Goal: Contribute content: Add original content to the website for others to see

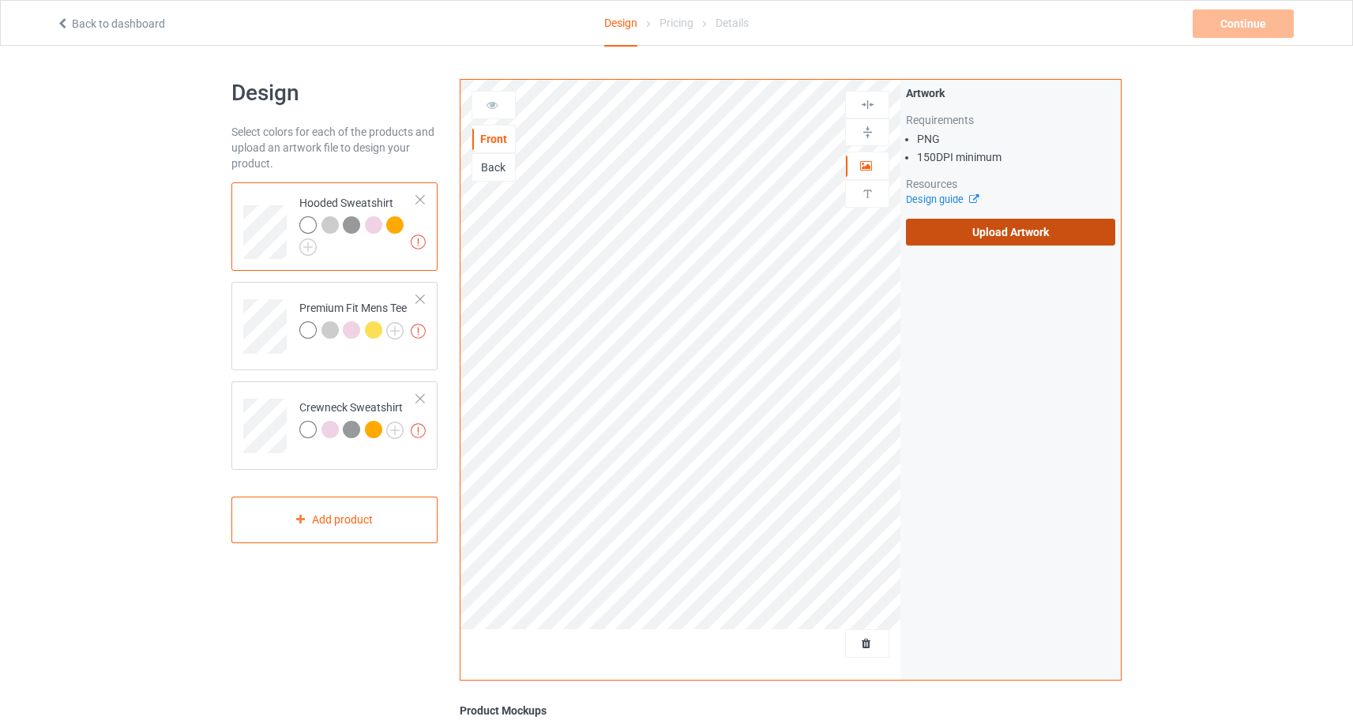
click at [977, 229] on label "Upload Artwork" at bounding box center [1010, 232] width 209 height 27
click at [0, 0] on input "Upload Artwork" at bounding box center [0, 0] width 0 height 0
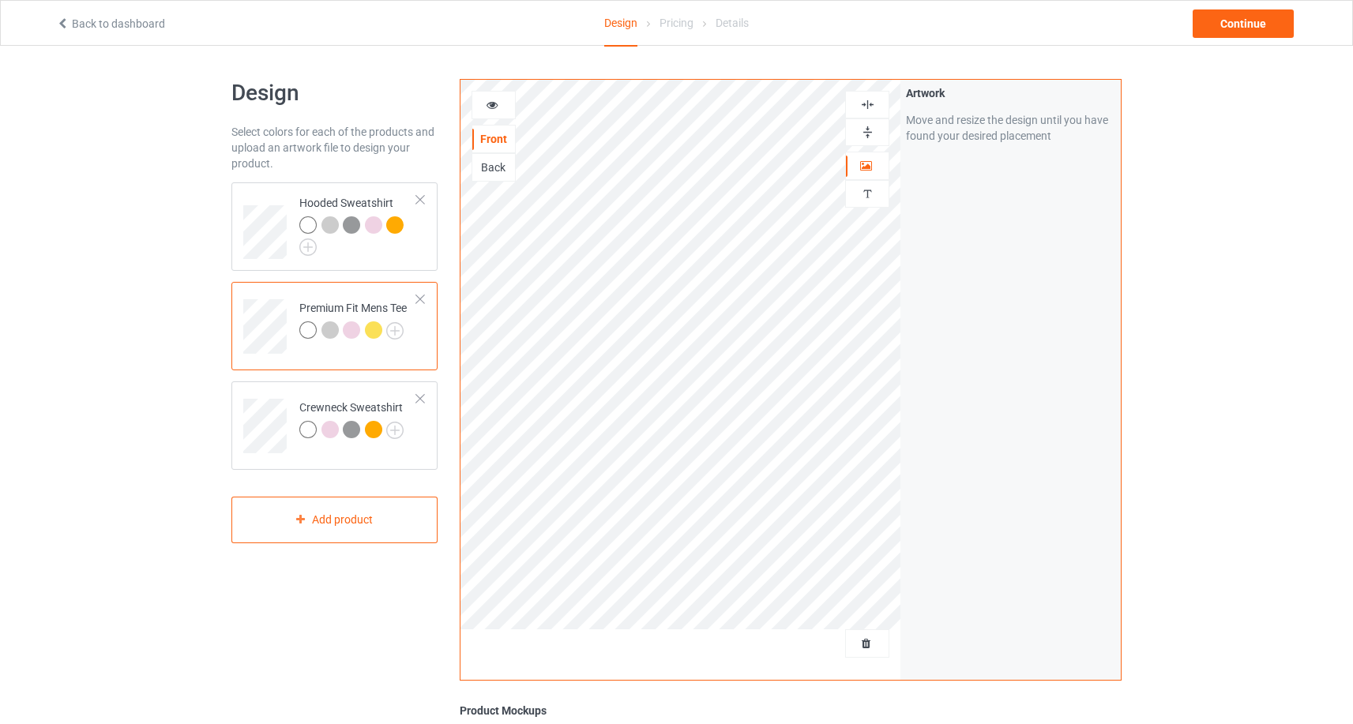
click at [501, 106] on div at bounding box center [493, 105] width 43 height 16
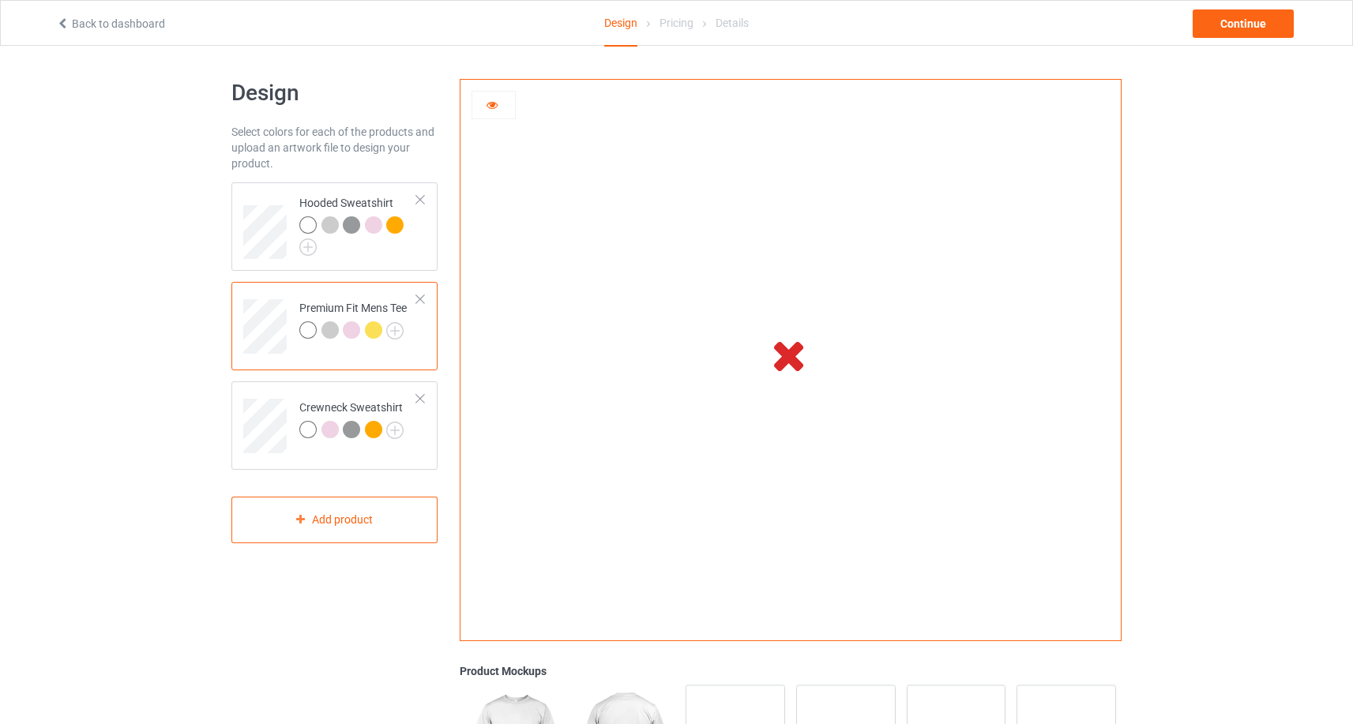
click at [501, 105] on div at bounding box center [493, 105] width 43 height 16
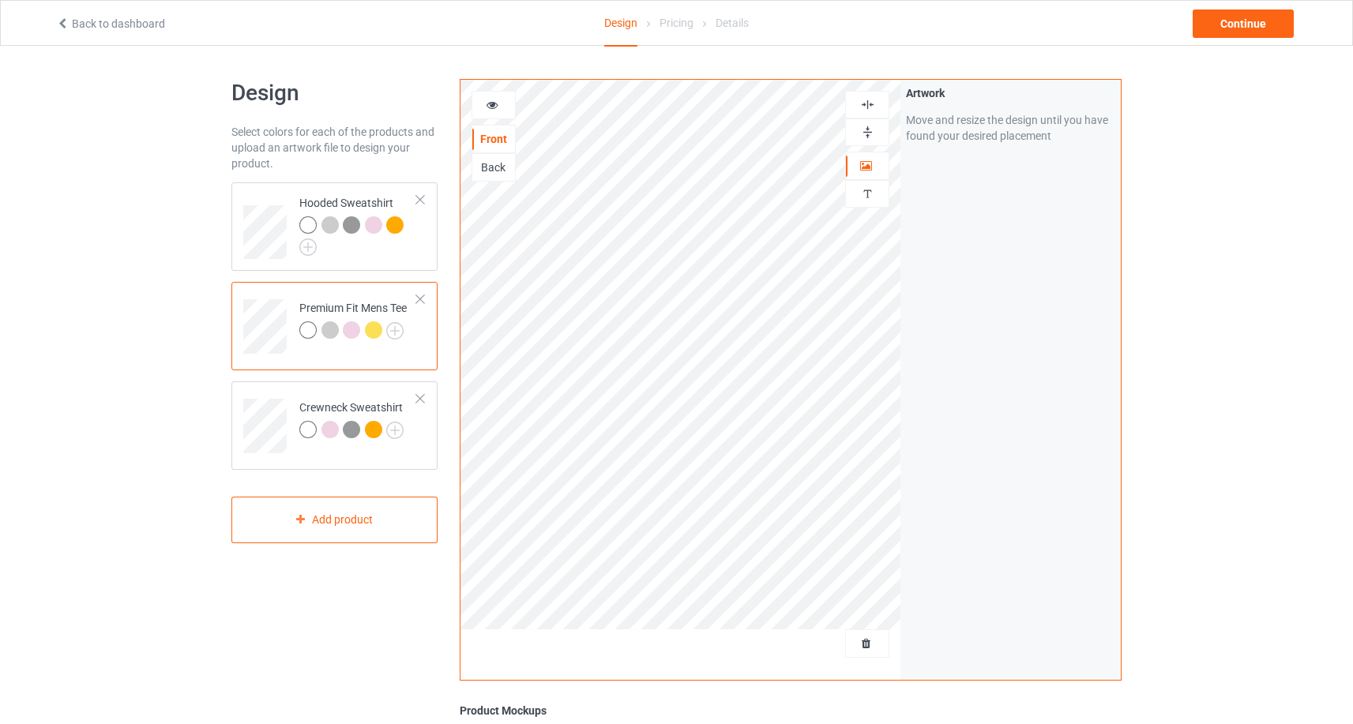
click at [501, 105] on div at bounding box center [493, 105] width 43 height 16
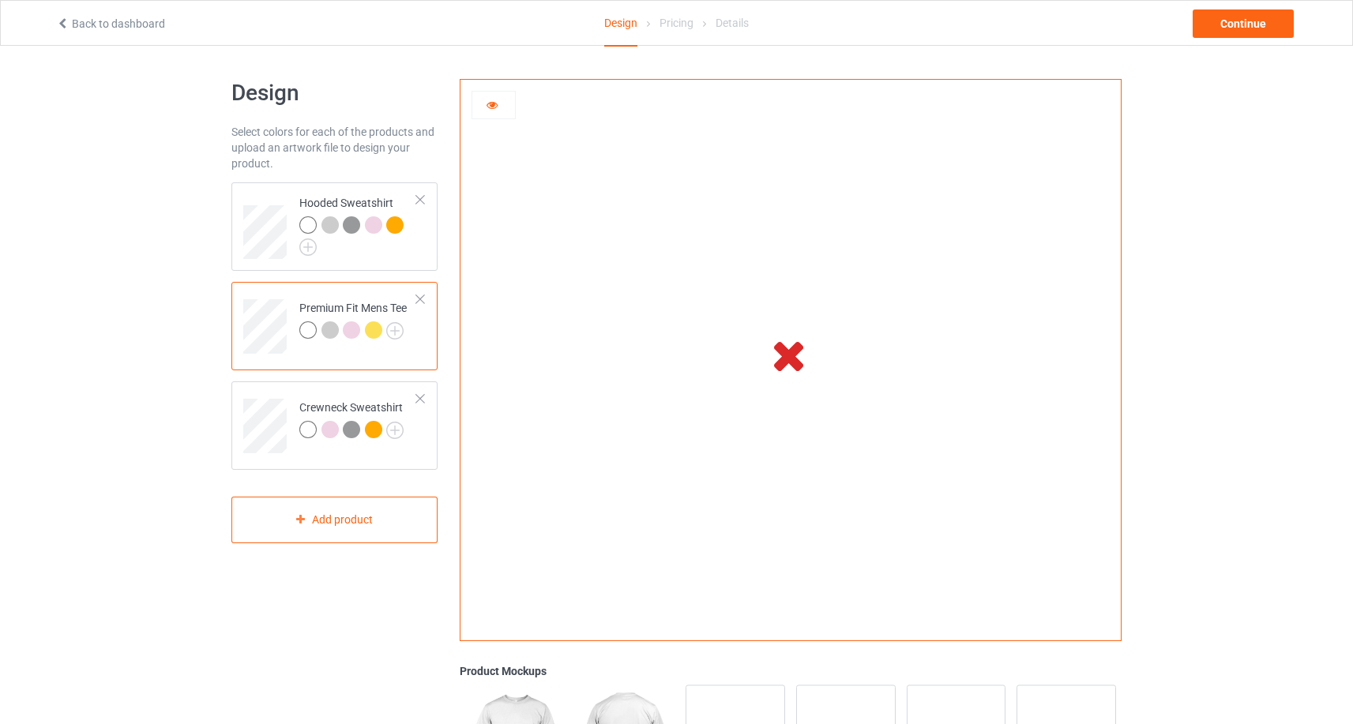
click at [490, 107] on icon at bounding box center [492, 102] width 13 height 11
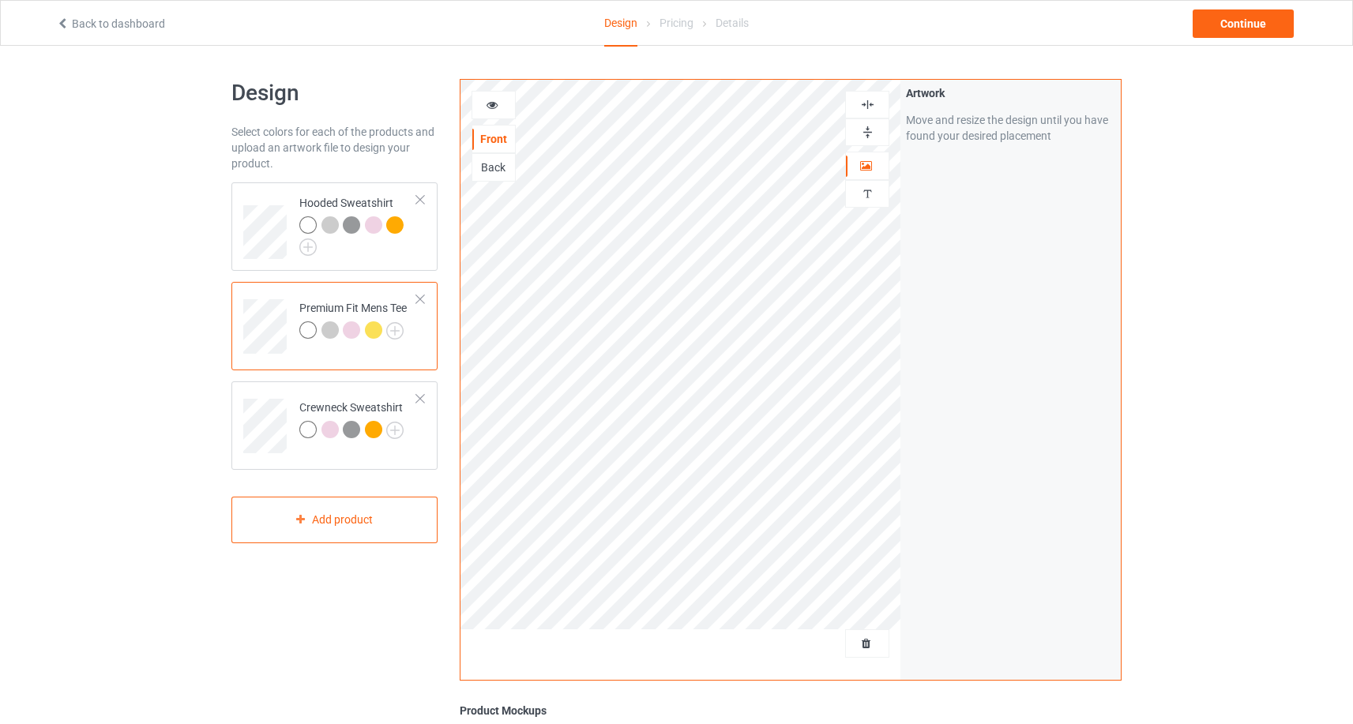
click at [504, 109] on div at bounding box center [493, 105] width 43 height 16
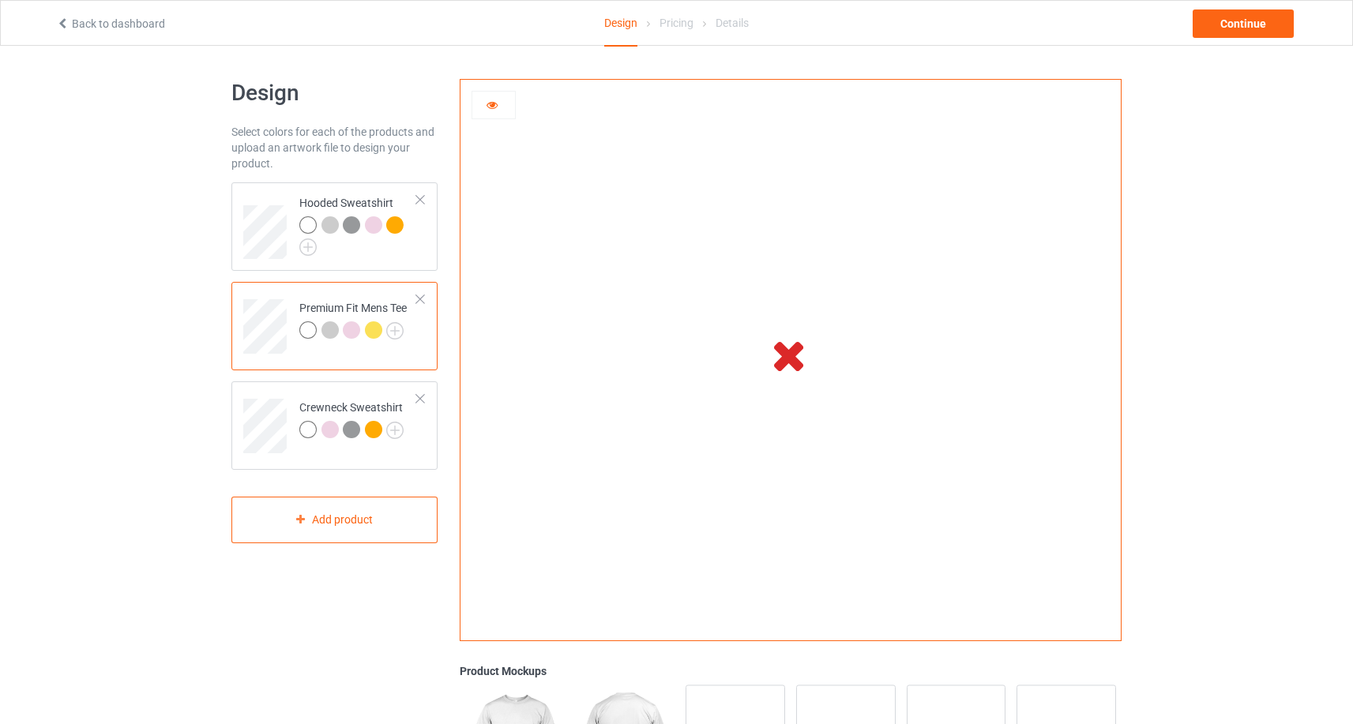
click at [504, 109] on div at bounding box center [493, 105] width 43 height 16
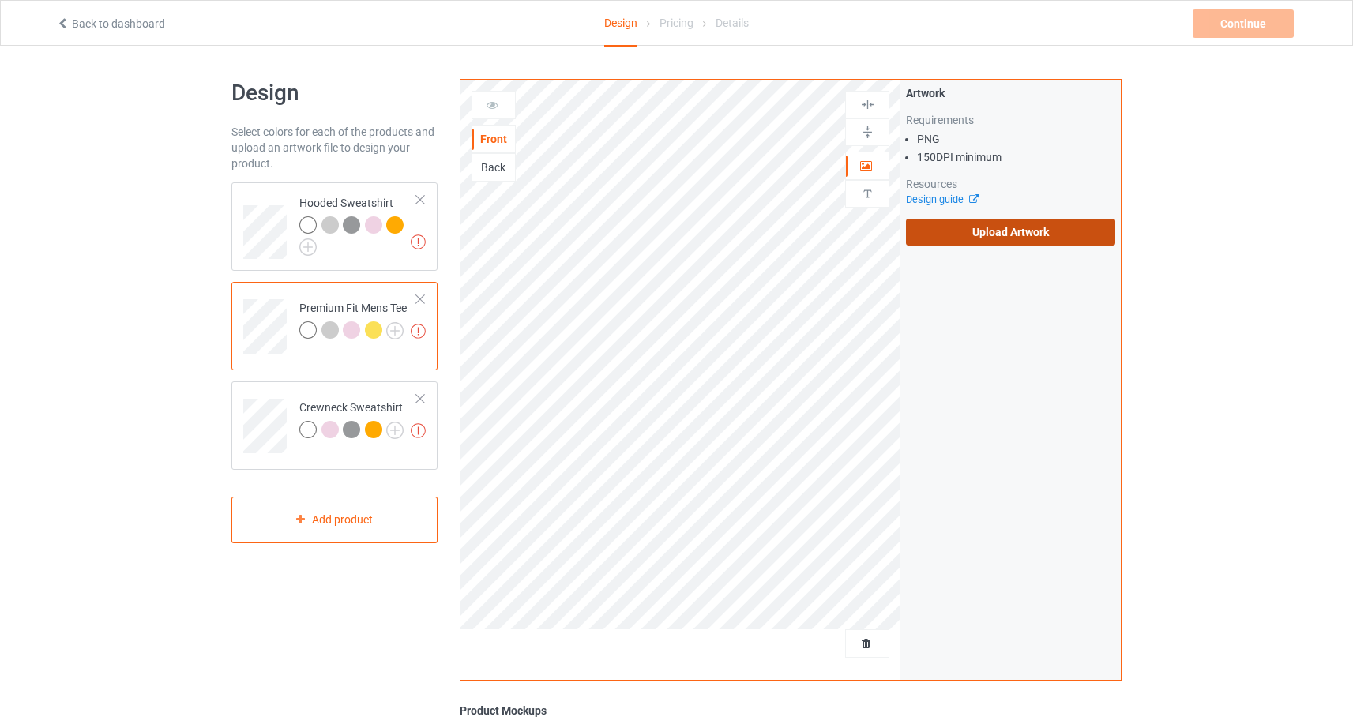
click at [934, 230] on label "Upload Artwork" at bounding box center [1010, 232] width 209 height 27
click at [0, 0] on input "Upload Artwork" at bounding box center [0, 0] width 0 height 0
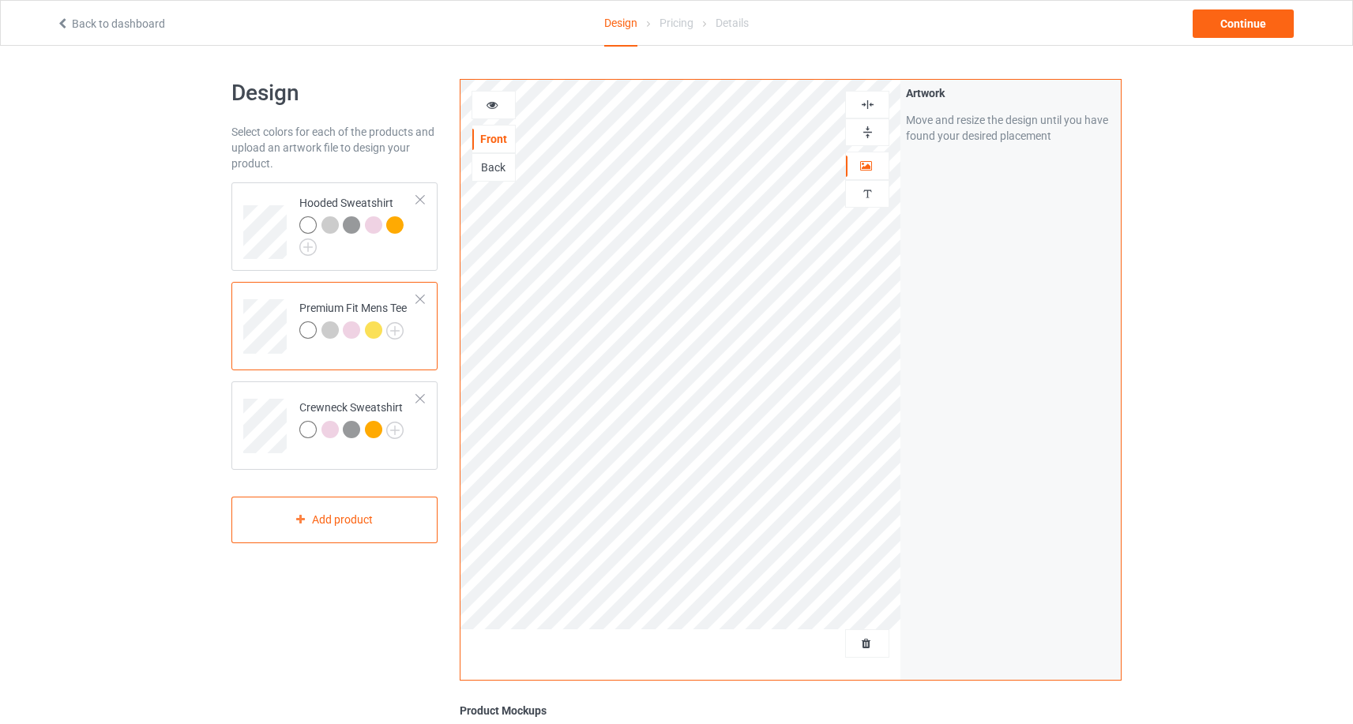
click at [501, 109] on div at bounding box center [493, 105] width 43 height 16
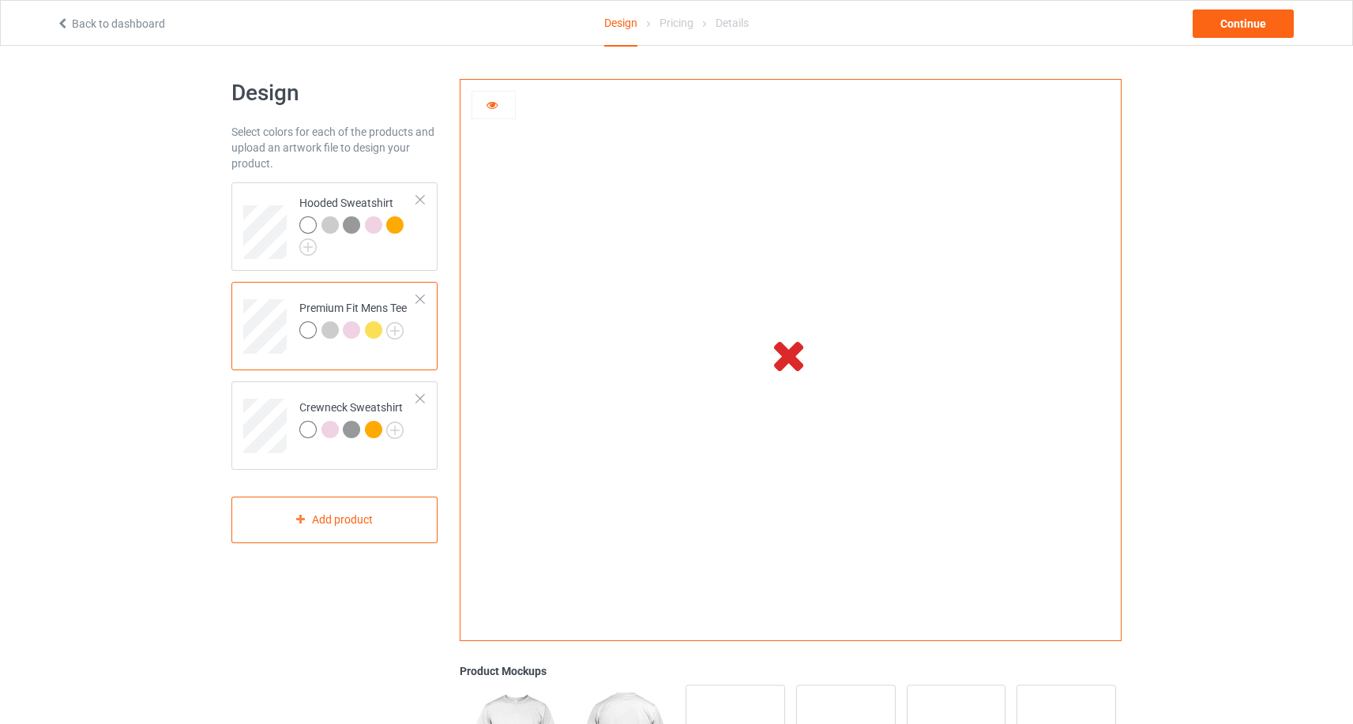
click at [506, 105] on div at bounding box center [493, 105] width 43 height 16
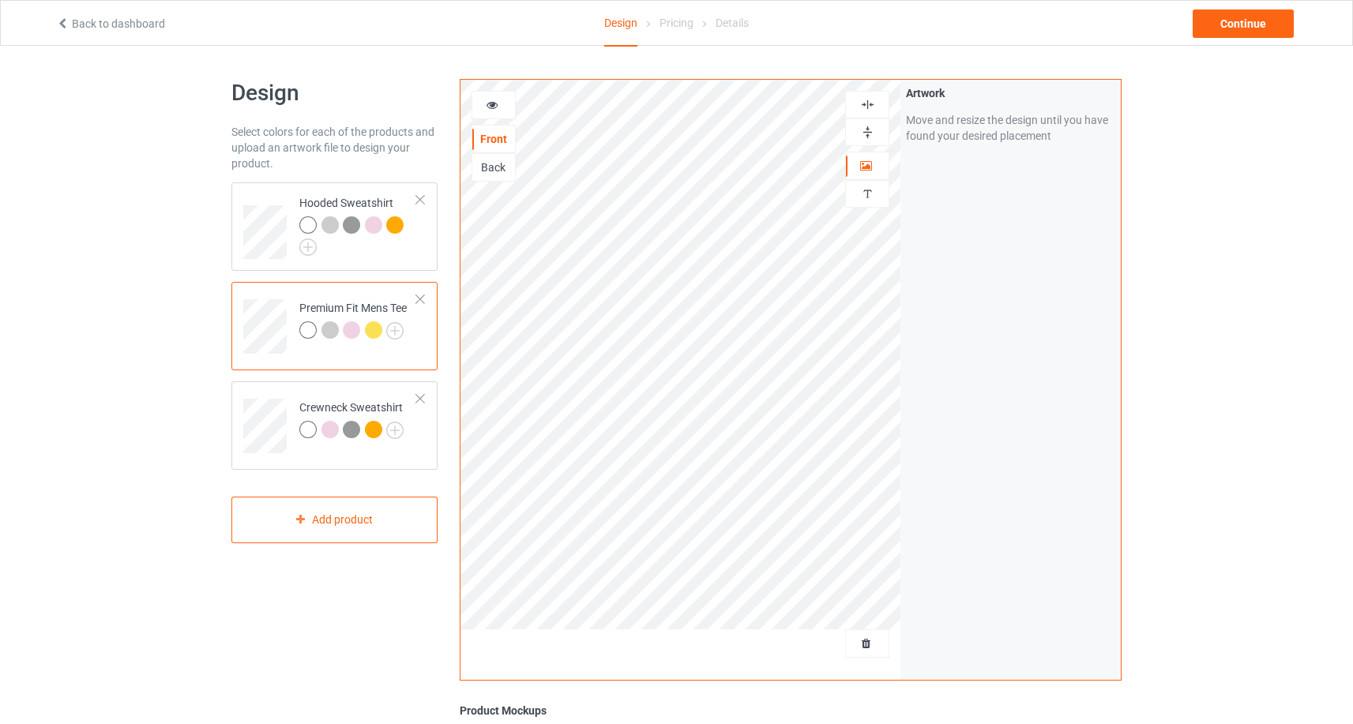
click at [506, 105] on div at bounding box center [493, 105] width 43 height 16
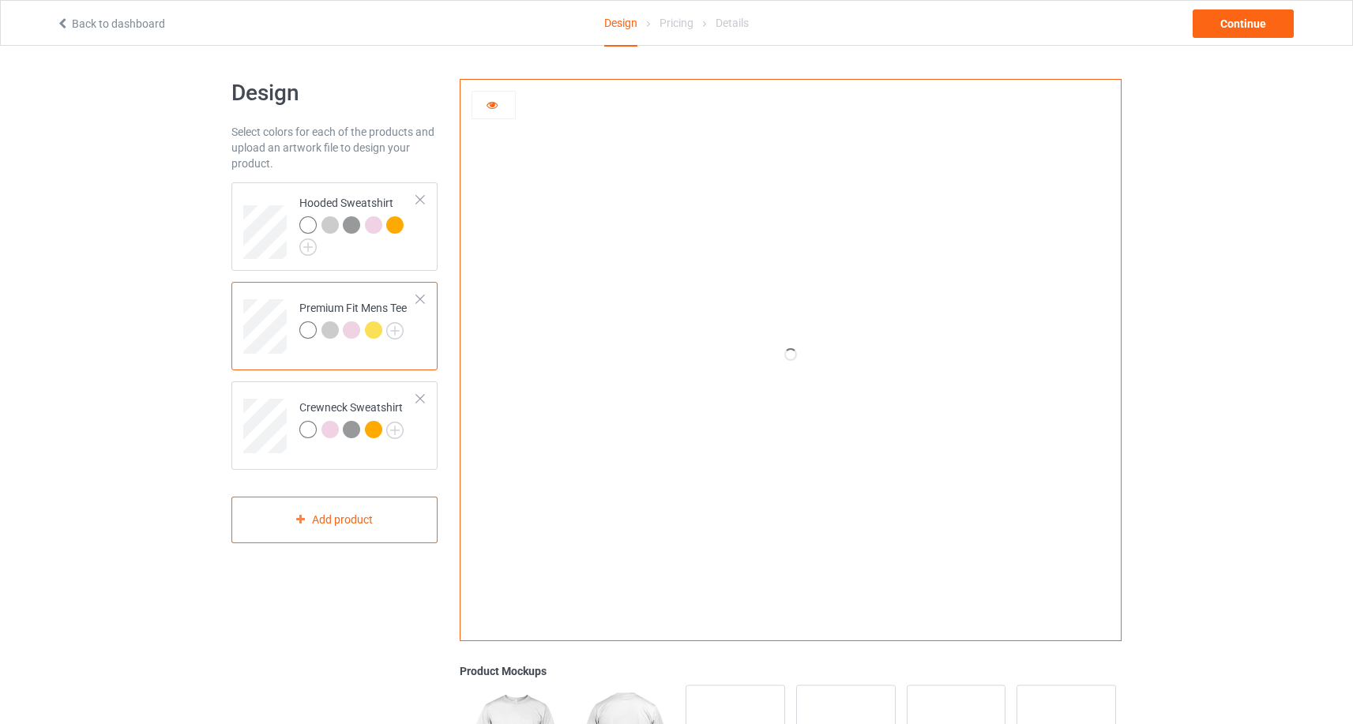
click at [496, 111] on div at bounding box center [493, 105] width 43 height 16
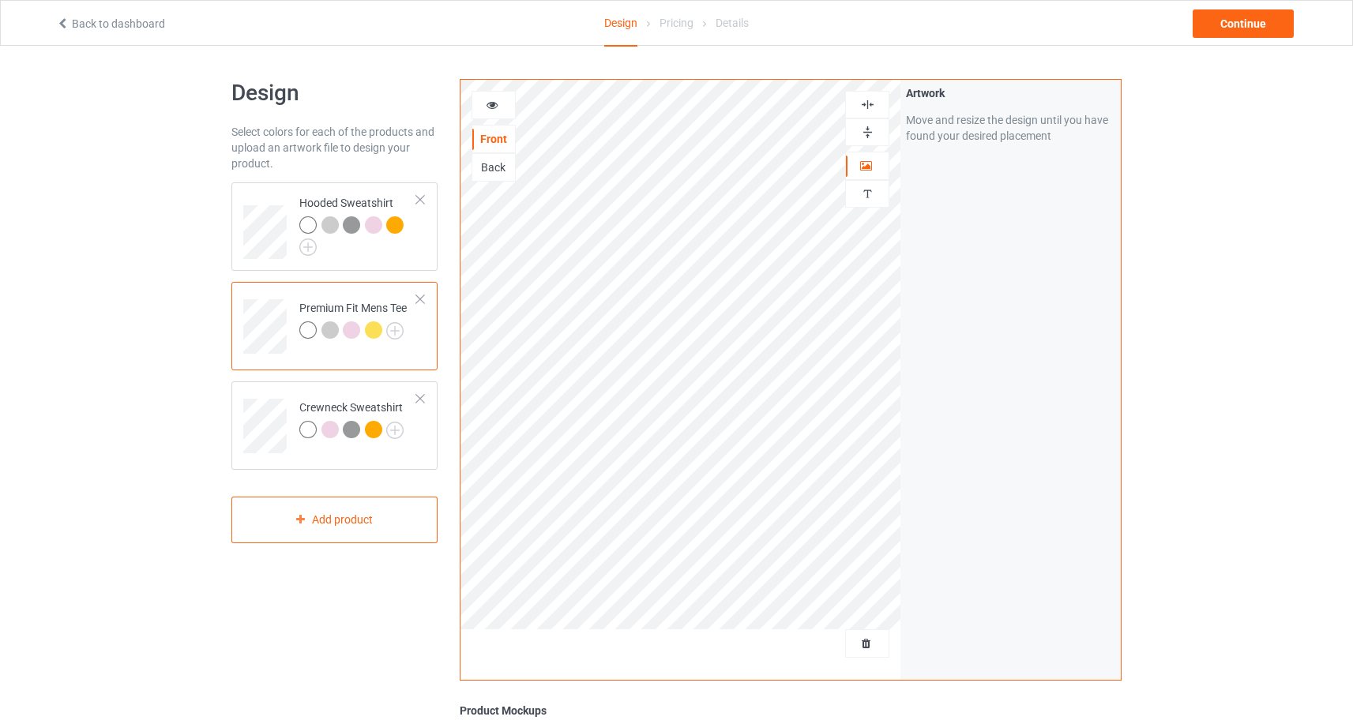
click at [496, 111] on div at bounding box center [493, 105] width 43 height 16
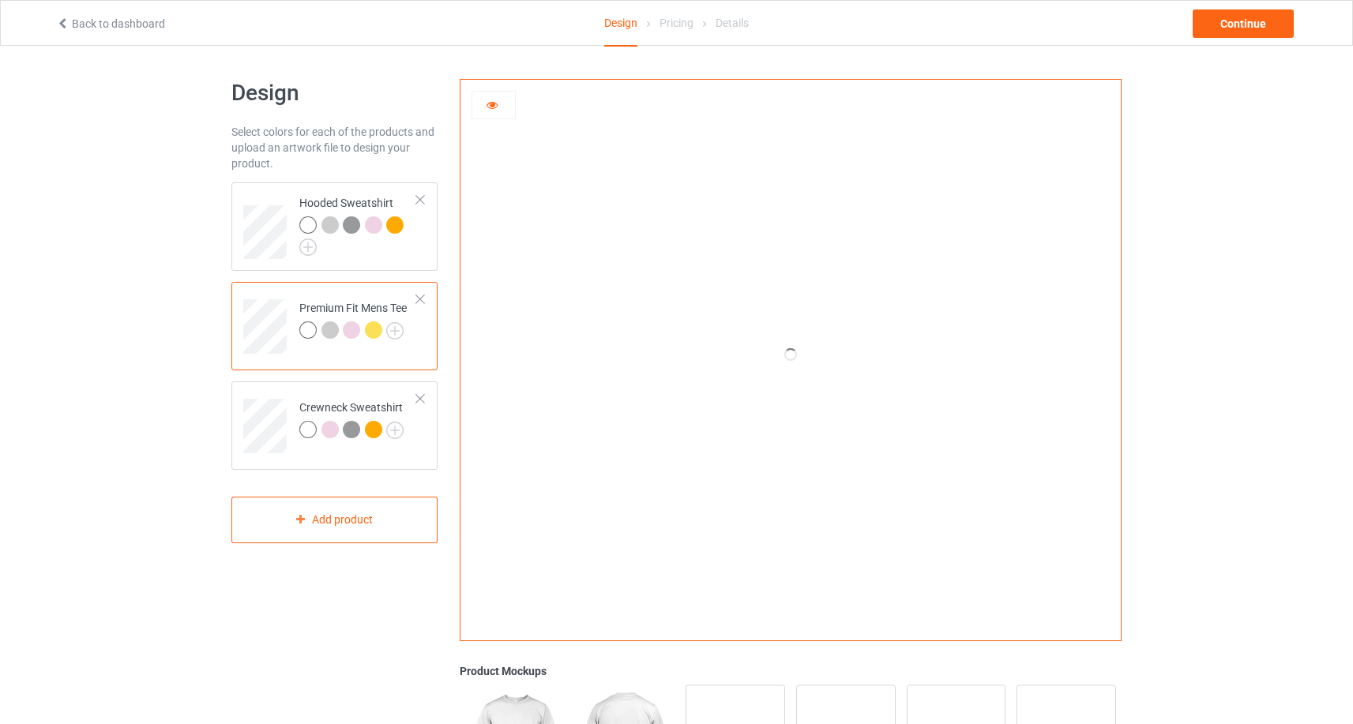
click at [487, 106] on icon at bounding box center [492, 102] width 13 height 11
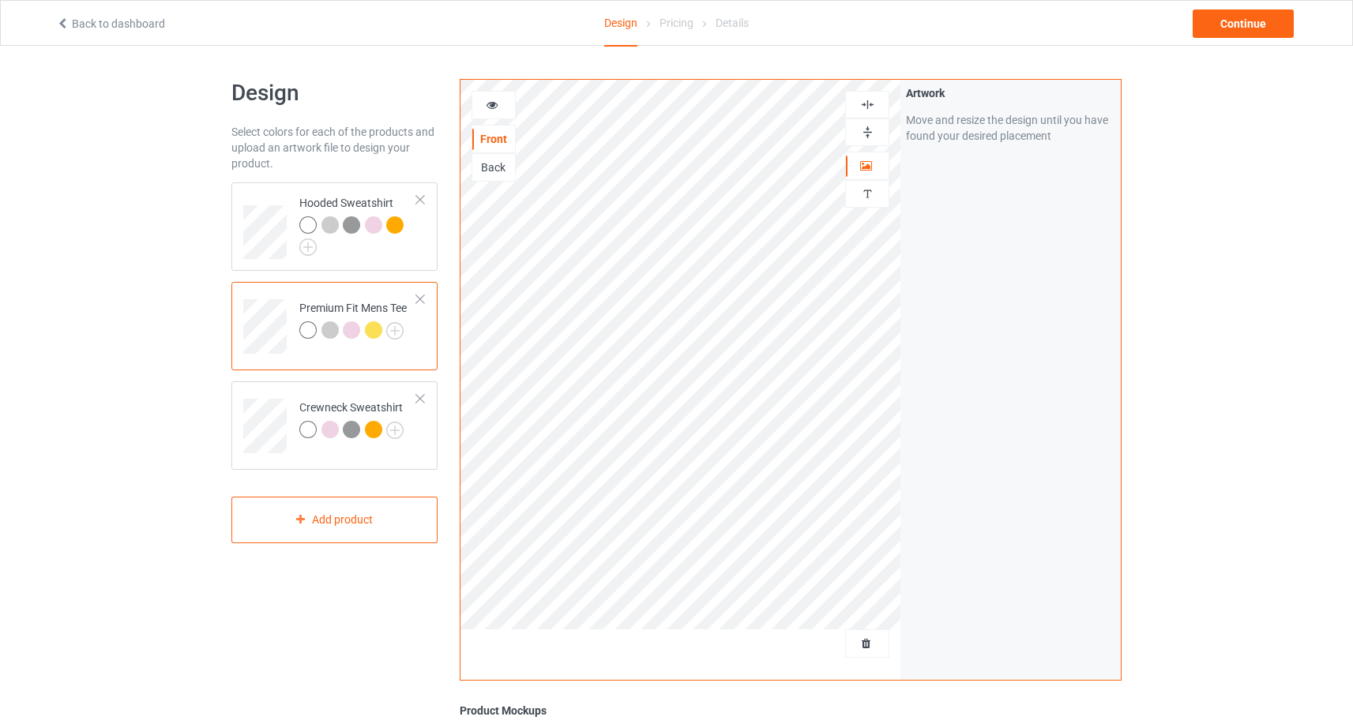
click at [498, 105] on div at bounding box center [493, 105] width 43 height 16
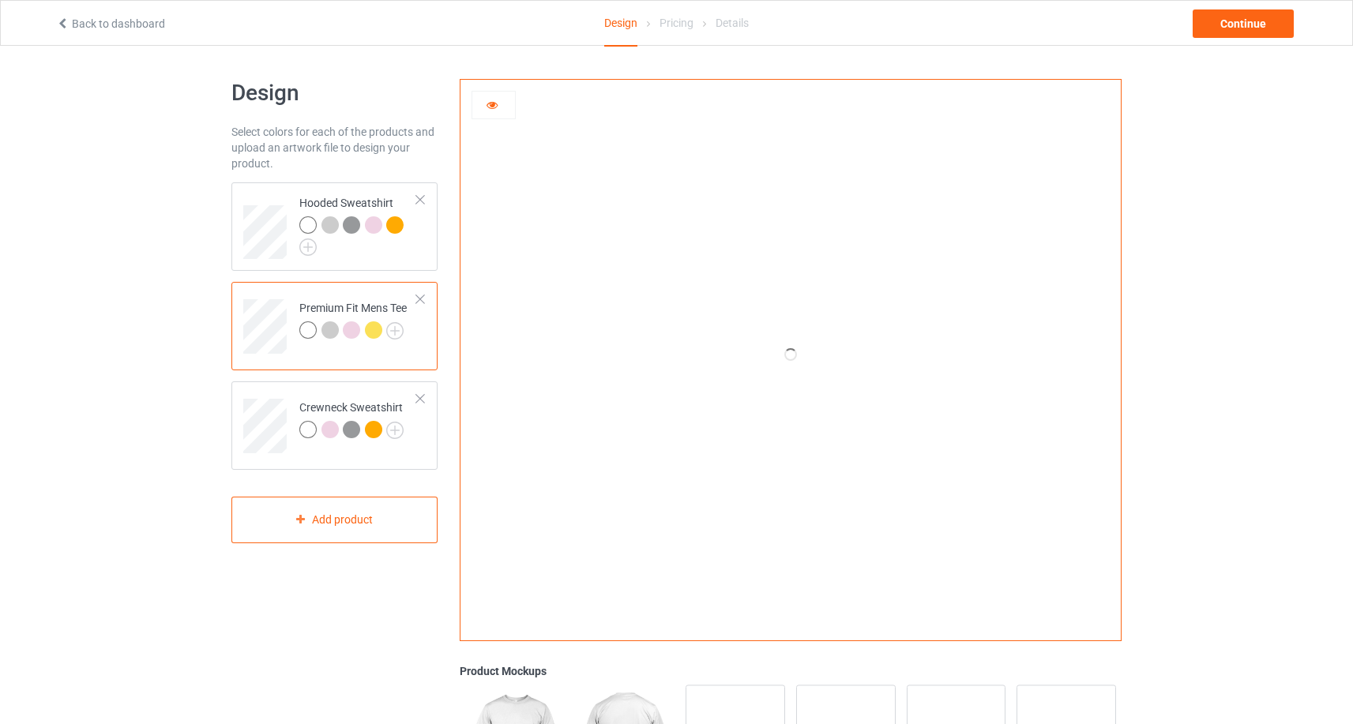
click at [486, 108] on icon at bounding box center [492, 102] width 13 height 11
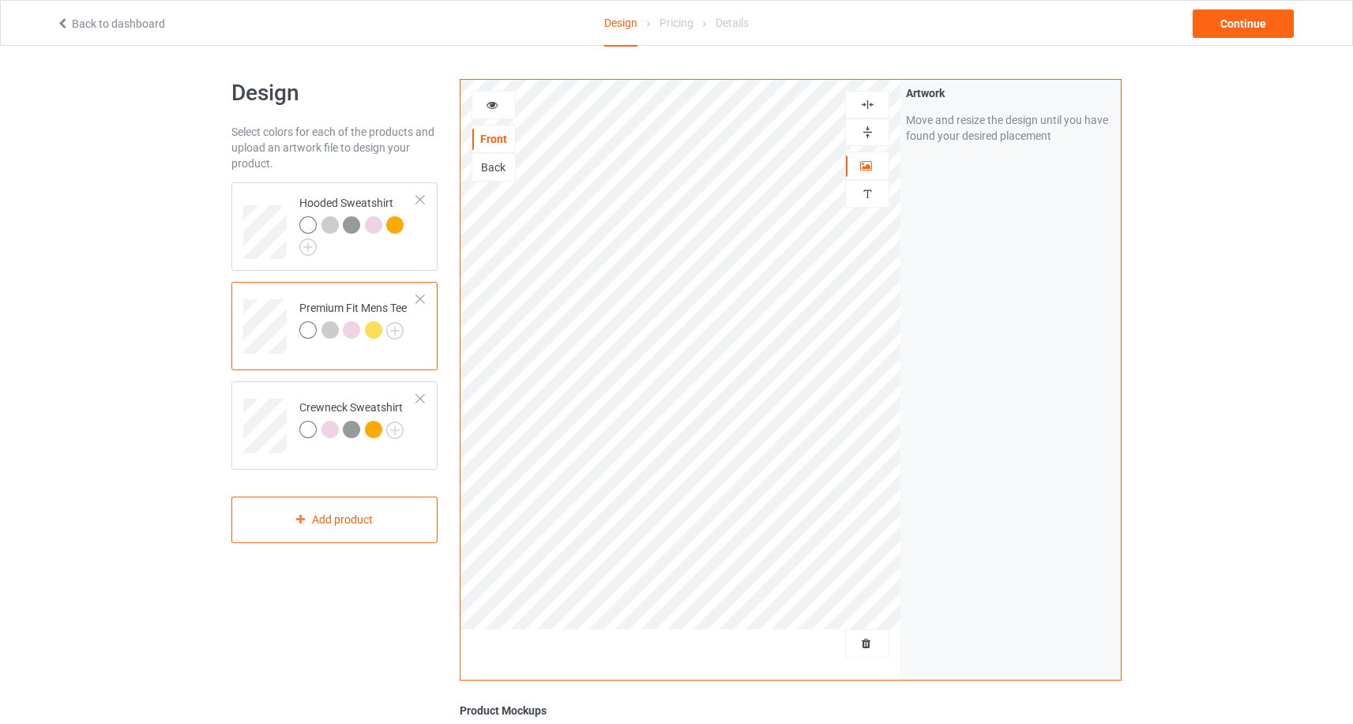
click at [486, 108] on icon at bounding box center [492, 102] width 13 height 11
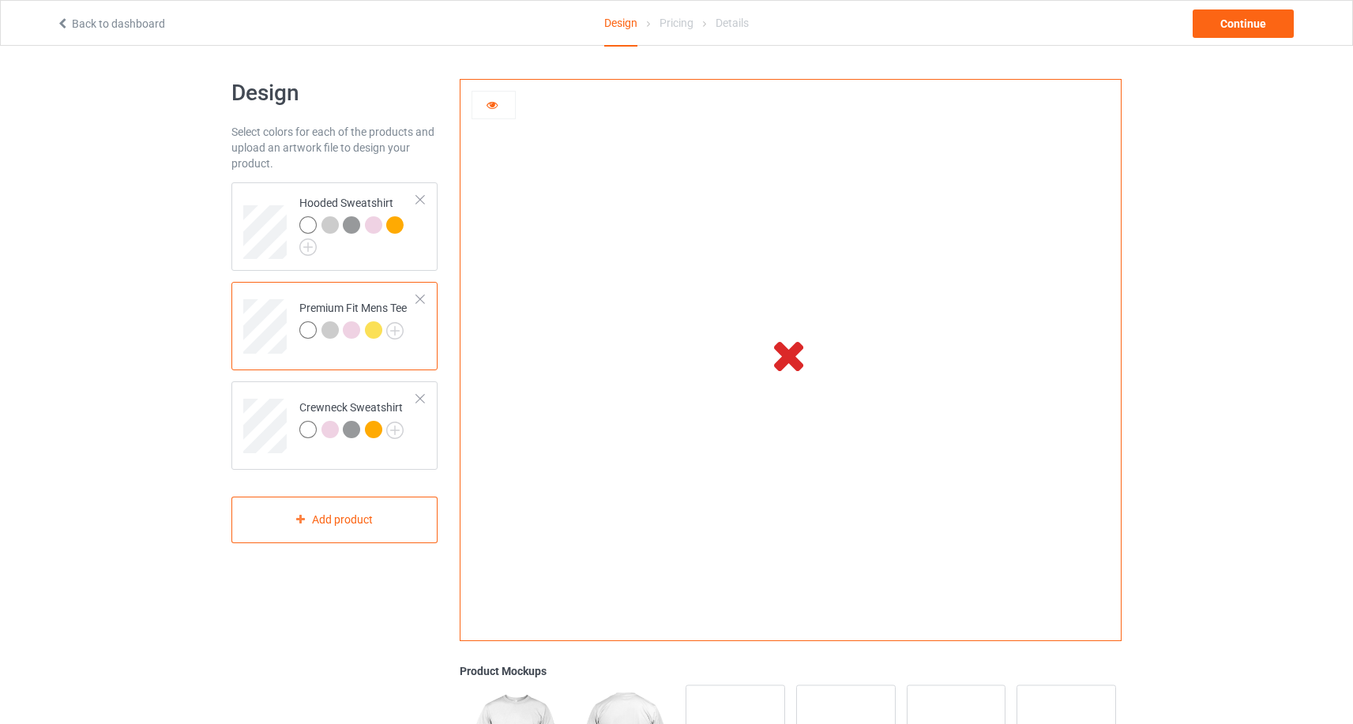
click at [476, 103] on div at bounding box center [493, 105] width 43 height 16
